Goal: Browse casually

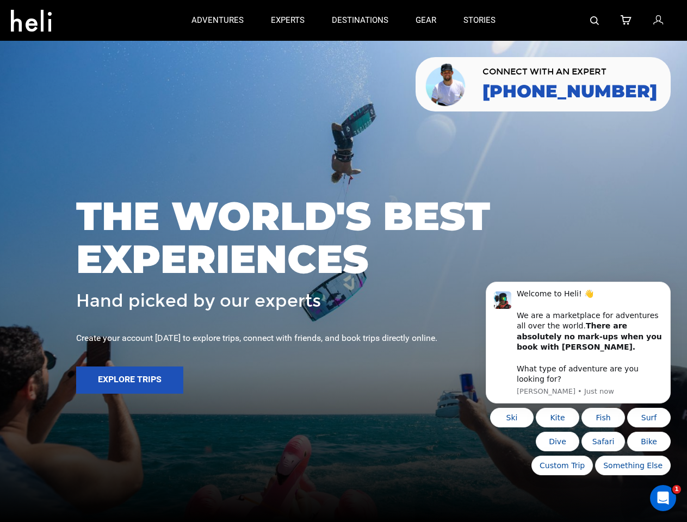
click at [343, 261] on span "THE WORLD'S BEST EXPERIENCES" at bounding box center [343, 238] width 535 height 86
click at [31, 17] on icon at bounding box center [31, 17] width 41 height 17
click at [595, 20] on img at bounding box center [594, 20] width 9 height 9
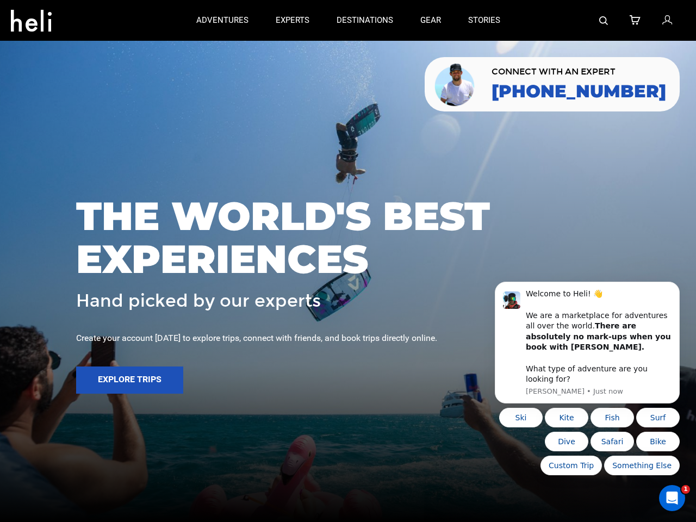
click at [343, 261] on span "THE WORLD'S BEST EXPERIENCES" at bounding box center [348, 238] width 544 height 86
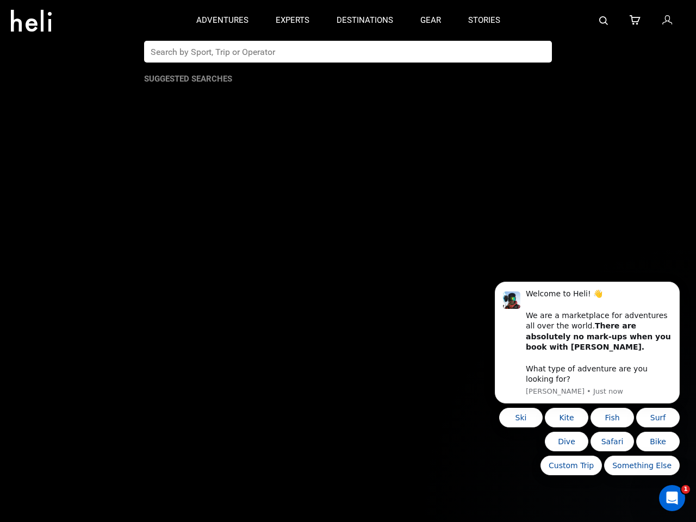
click at [129, 380] on app-search-panel "Suggested Searches" at bounding box center [348, 281] width 696 height 481
click at [578, 348] on b "There are absolutely no mark-ups when you book with [PERSON_NAME]." at bounding box center [598, 336] width 145 height 30
click at [673, 296] on app-search-panel "Suggested Searches" at bounding box center [348, 281] width 696 height 481
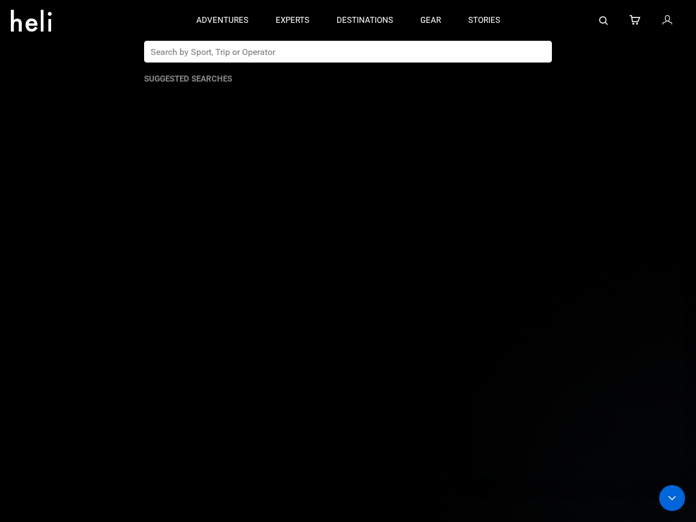
click at [517, 418] on app-search-panel "Suggested Searches" at bounding box center [348, 281] width 696 height 481
